Goal: Share content: Share content

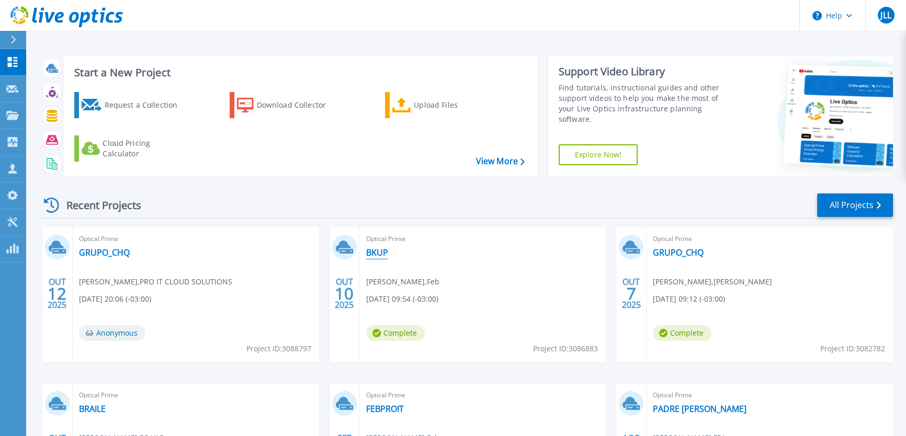
click at [380, 254] on link "BKUP" at bounding box center [377, 253] width 22 height 10
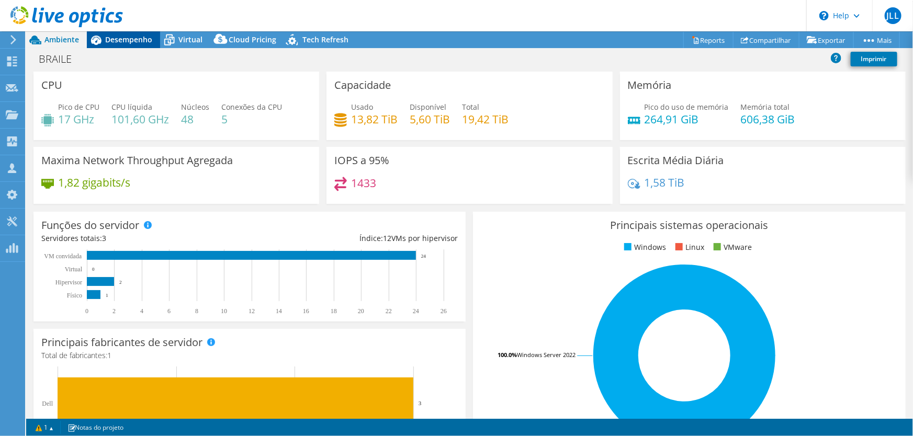
click at [124, 43] on span "Desempenho" at bounding box center [128, 40] width 47 height 10
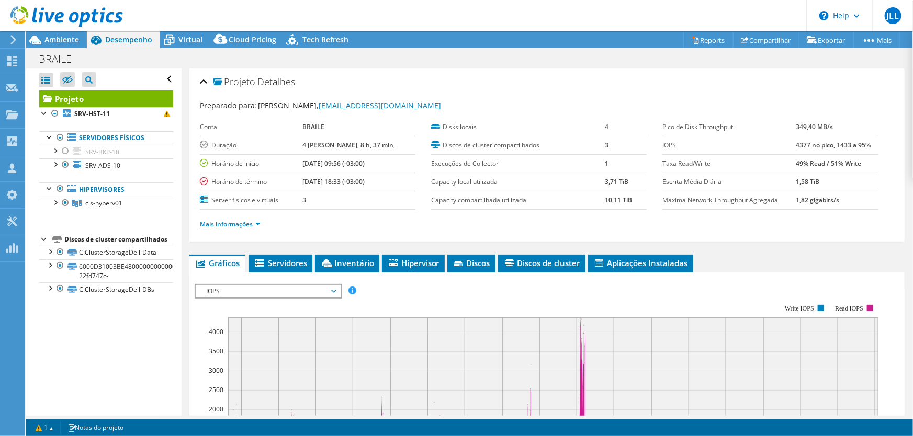
select select "SouthAmerica"
select select "USD"
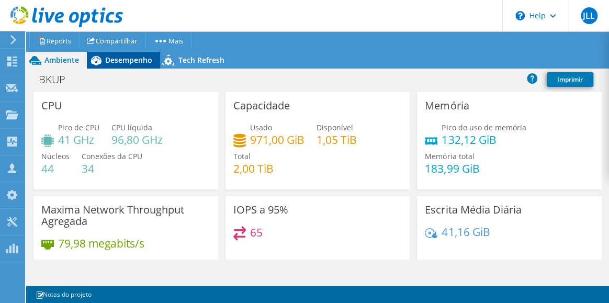
click at [127, 55] on span "Desempenho" at bounding box center [128, 60] width 47 height 10
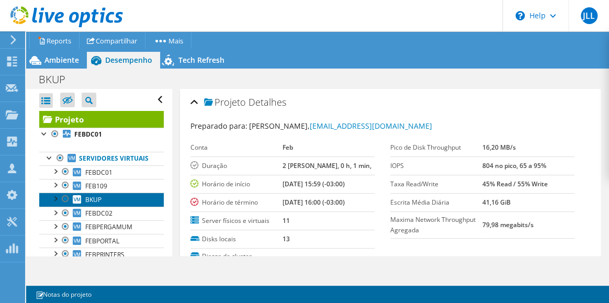
click at [97, 204] on span "BKUP" at bounding box center [93, 199] width 16 height 9
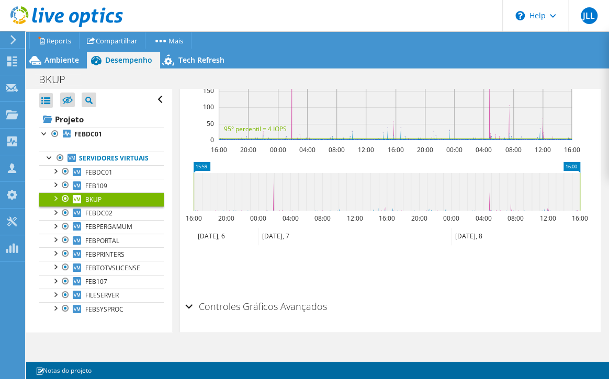
scroll to position [428, 0]
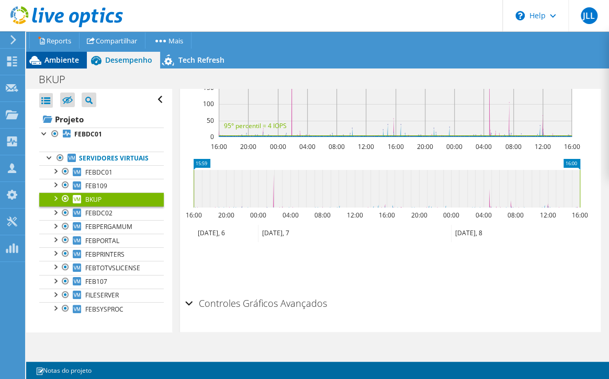
click at [54, 59] on span "Ambiente" at bounding box center [61, 60] width 35 height 10
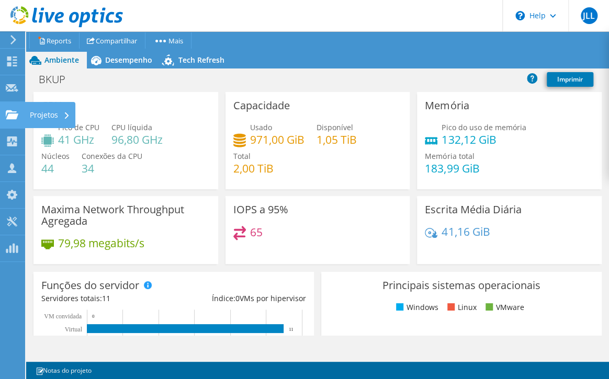
click at [43, 116] on div "Projetos" at bounding box center [50, 115] width 51 height 26
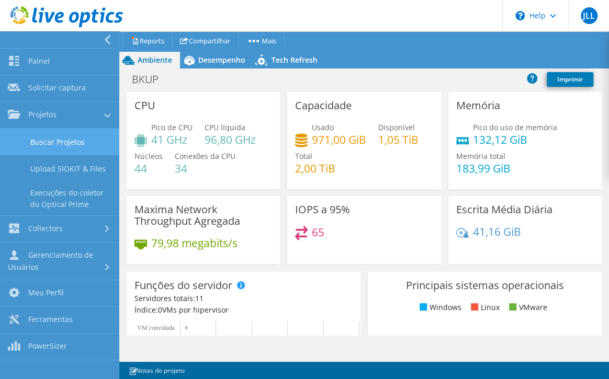
click at [65, 140] on link "Buscar Projetos" at bounding box center [59, 142] width 119 height 27
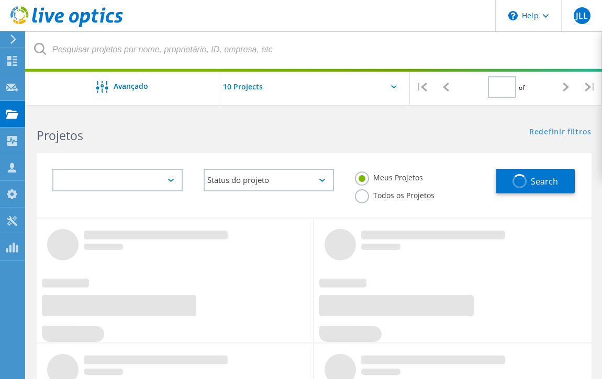
type input "1"
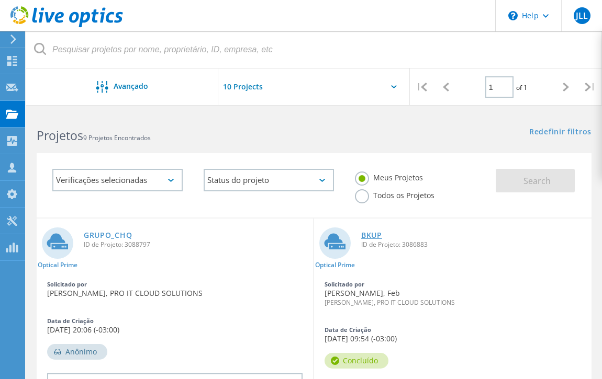
click at [372, 234] on link "BKUP" at bounding box center [371, 235] width 21 height 7
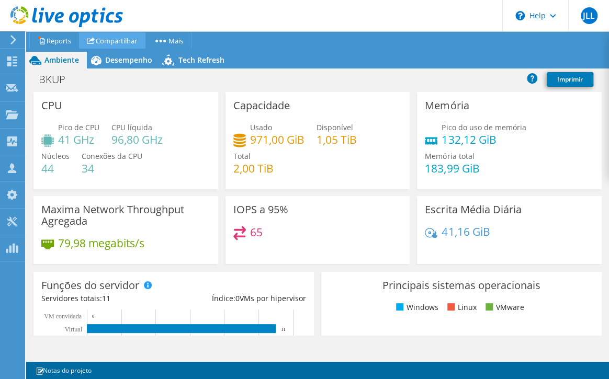
click at [100, 40] on link "Compartilhar" at bounding box center [112, 40] width 66 height 16
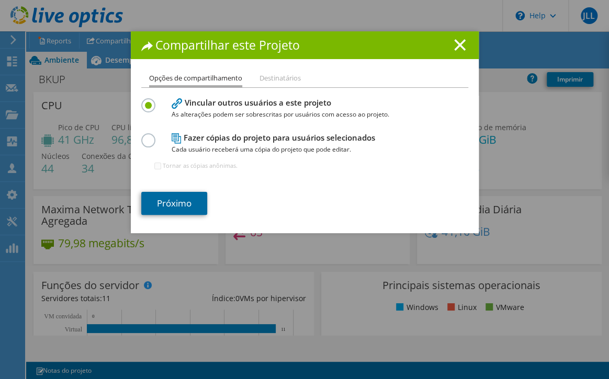
click at [173, 207] on link "Próximo" at bounding box center [174, 203] width 66 height 23
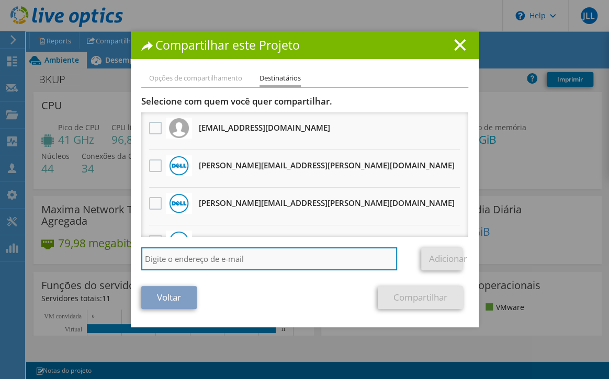
click at [206, 257] on input "search" at bounding box center [269, 259] width 256 height 23
type input "fabio.camargo@proitcs.com.br"
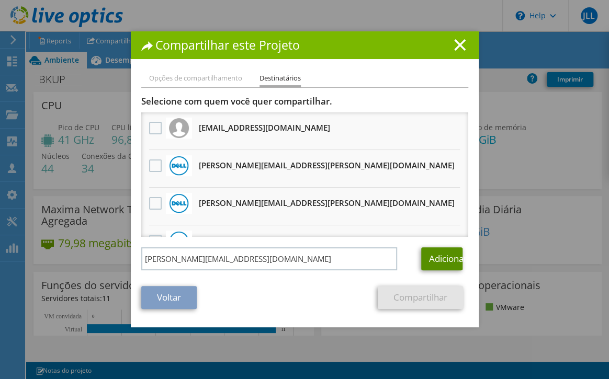
click at [442, 260] on link "Adicionar" at bounding box center [441, 259] width 41 height 23
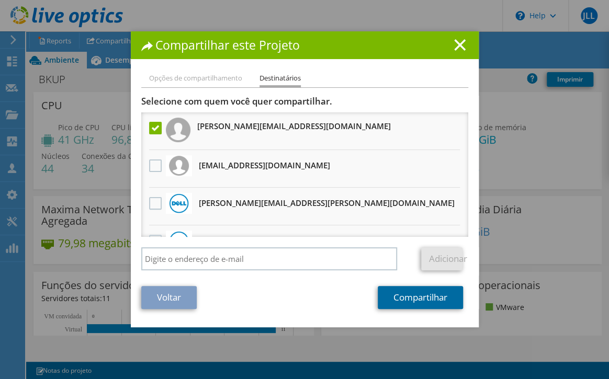
click at [420, 298] on link "Compartilhar" at bounding box center [420, 297] width 85 height 23
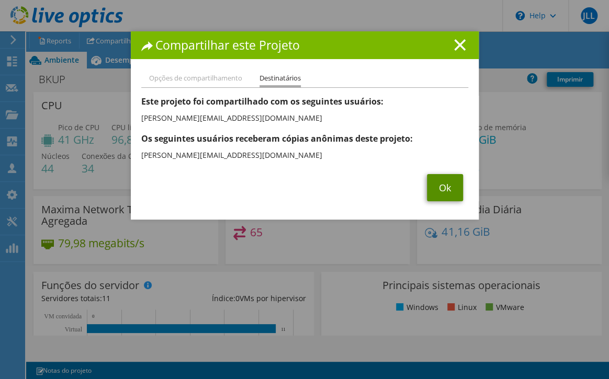
click at [433, 182] on link "Ok" at bounding box center [445, 187] width 36 height 27
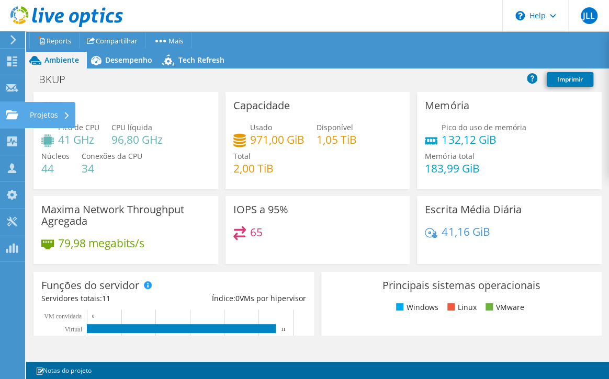
click at [48, 119] on div "Projetos" at bounding box center [50, 115] width 51 height 26
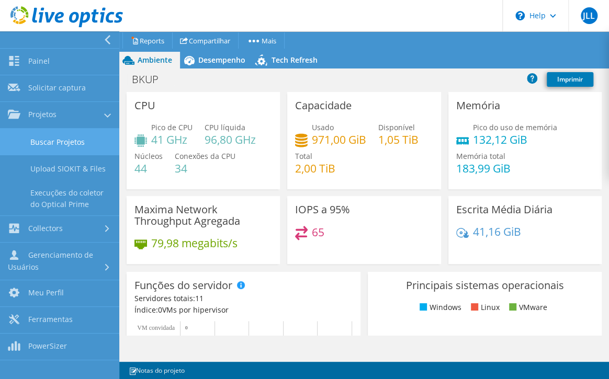
click at [74, 139] on link "Buscar Projetos" at bounding box center [59, 142] width 119 height 27
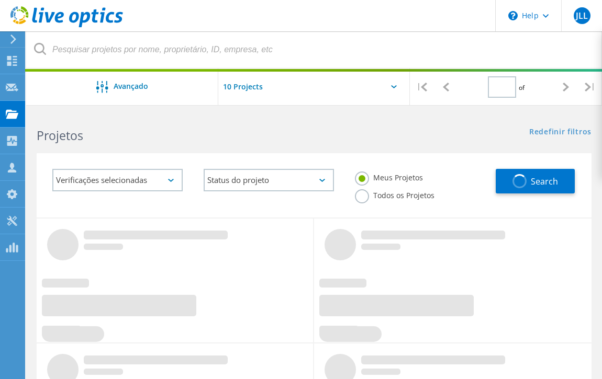
type input "1"
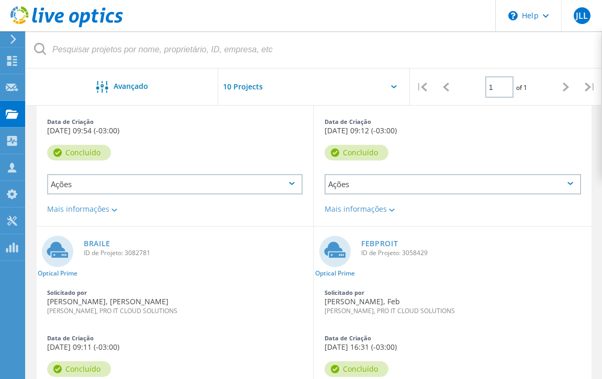
scroll to position [428, 0]
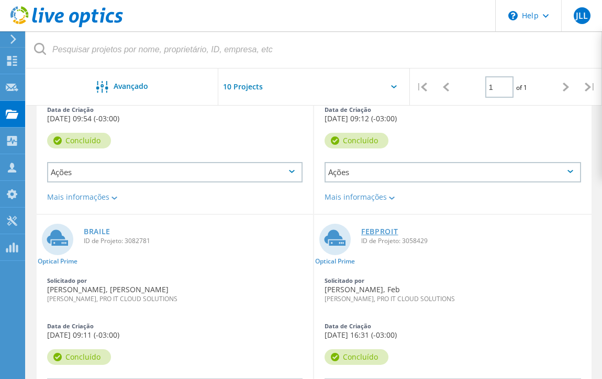
click at [382, 231] on link "FEBPROIT" at bounding box center [379, 231] width 37 height 7
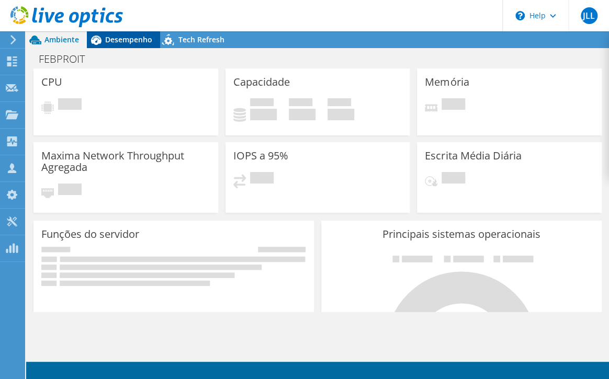
click at [128, 43] on span "Desempenho" at bounding box center [128, 40] width 47 height 10
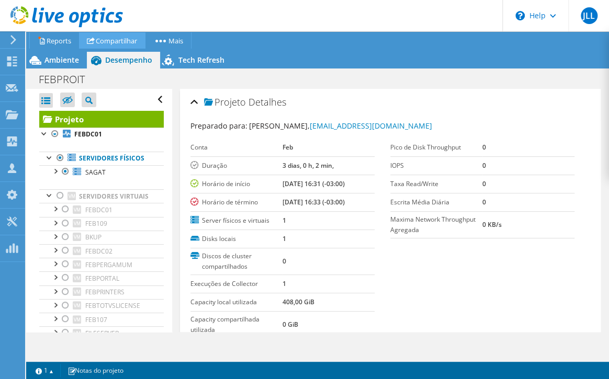
click at [108, 42] on link "Compartilhar" at bounding box center [112, 40] width 66 height 16
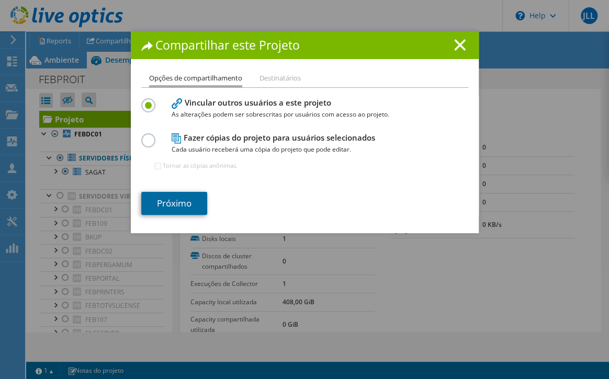
click at [175, 198] on link "Próximo" at bounding box center [174, 203] width 66 height 23
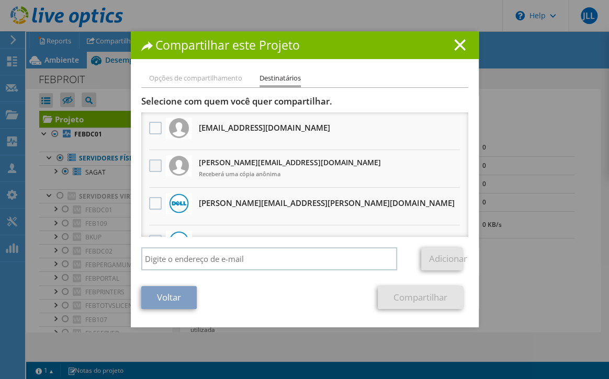
click at [150, 163] on label at bounding box center [156, 166] width 15 height 13
click at [0, 0] on input "checkbox" at bounding box center [0, 0] width 0 height 0
click at [418, 298] on link "Compartilhar" at bounding box center [420, 297] width 85 height 23
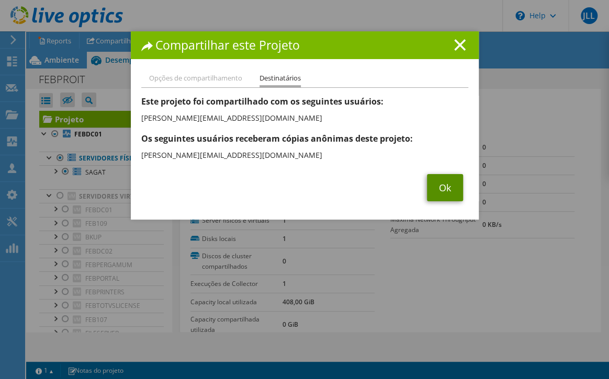
click at [432, 189] on link "Ok" at bounding box center [445, 187] width 36 height 27
